Goal: Navigation & Orientation: Find specific page/section

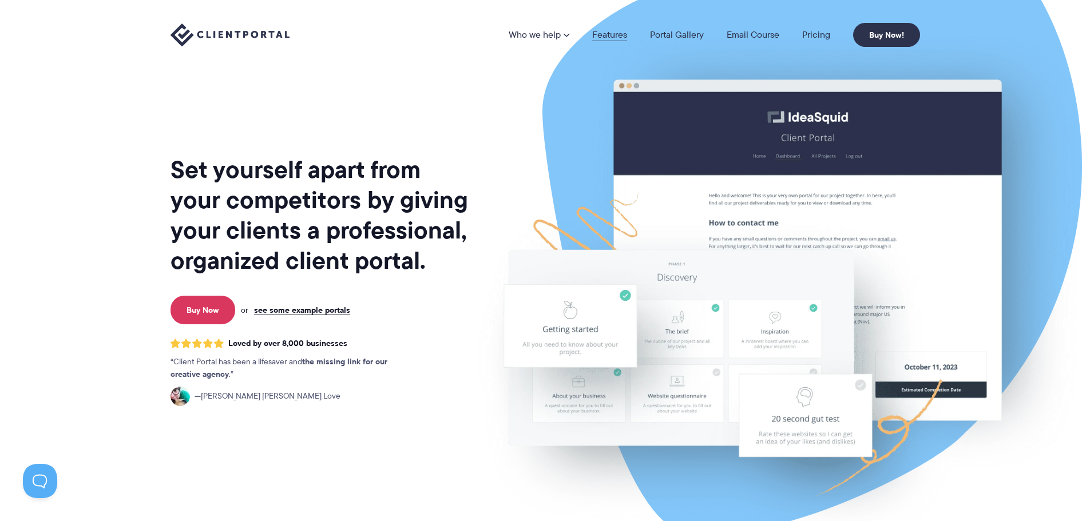
click at [609, 39] on link "Features" at bounding box center [609, 34] width 35 height 9
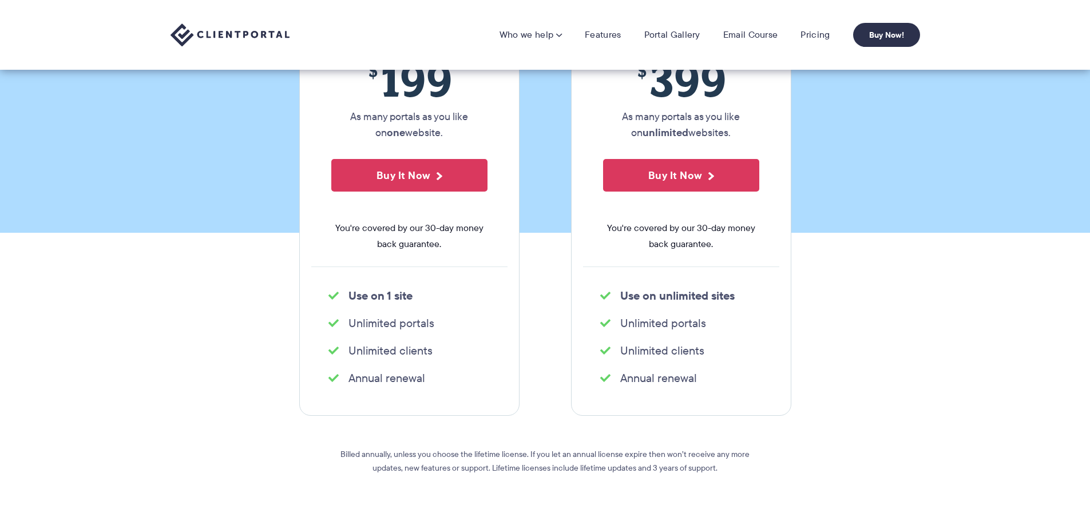
scroll to position [57, 0]
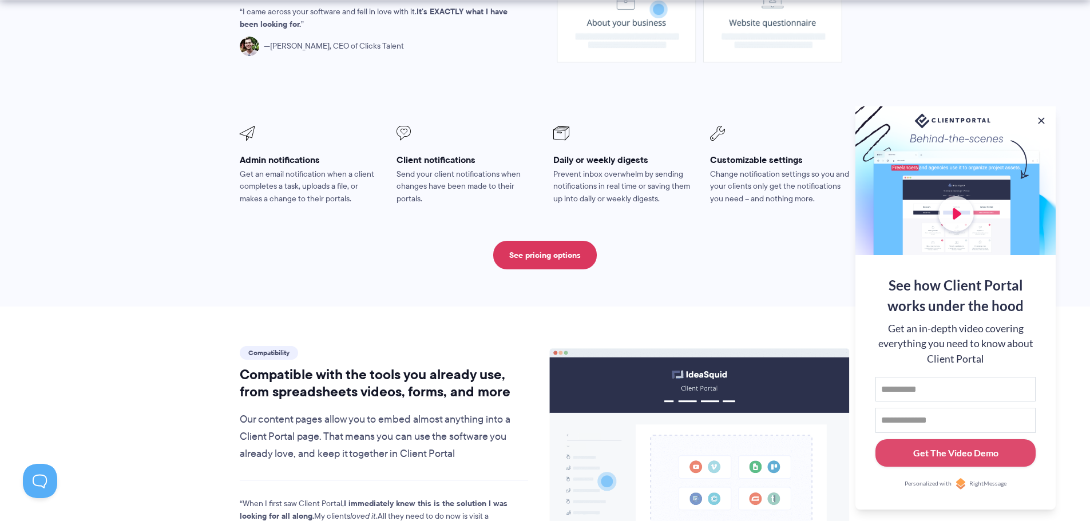
scroll to position [1030, 0]
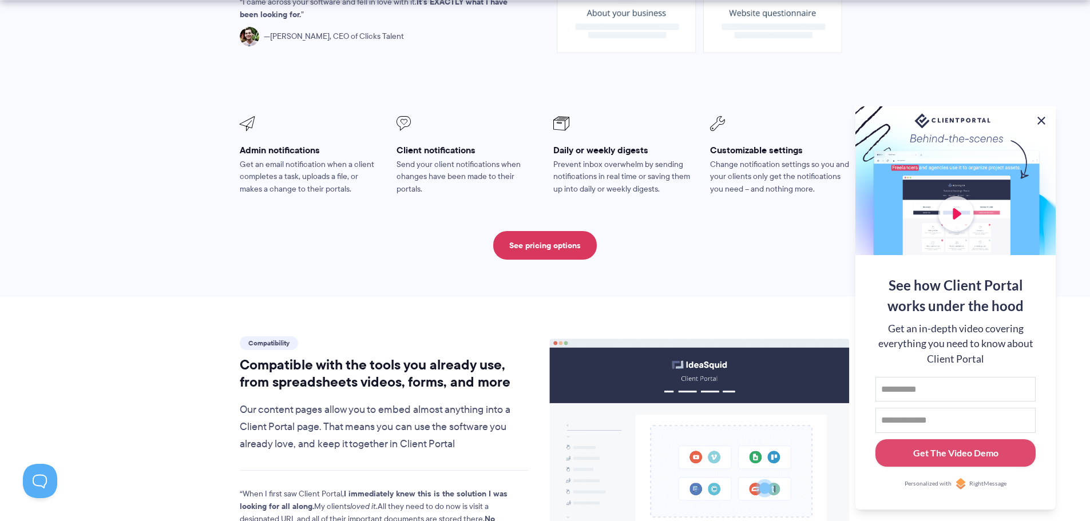
click at [1046, 121] on button at bounding box center [1042, 121] width 14 height 14
